Goal: Complete application form

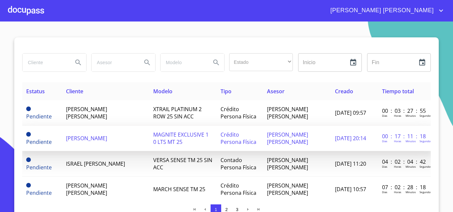
click at [84, 139] on span "[PERSON_NAME]" at bounding box center [86, 138] width 41 height 7
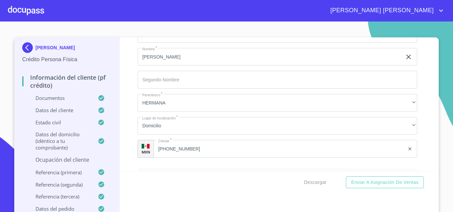
scroll to position [2916, 0]
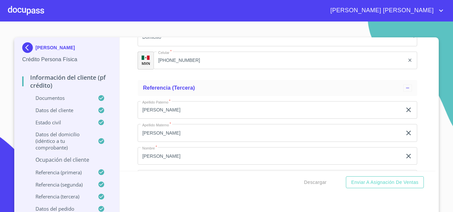
click at [22, 47] on img at bounding box center [28, 47] width 13 height 11
